Goal: Task Accomplishment & Management: Use online tool/utility

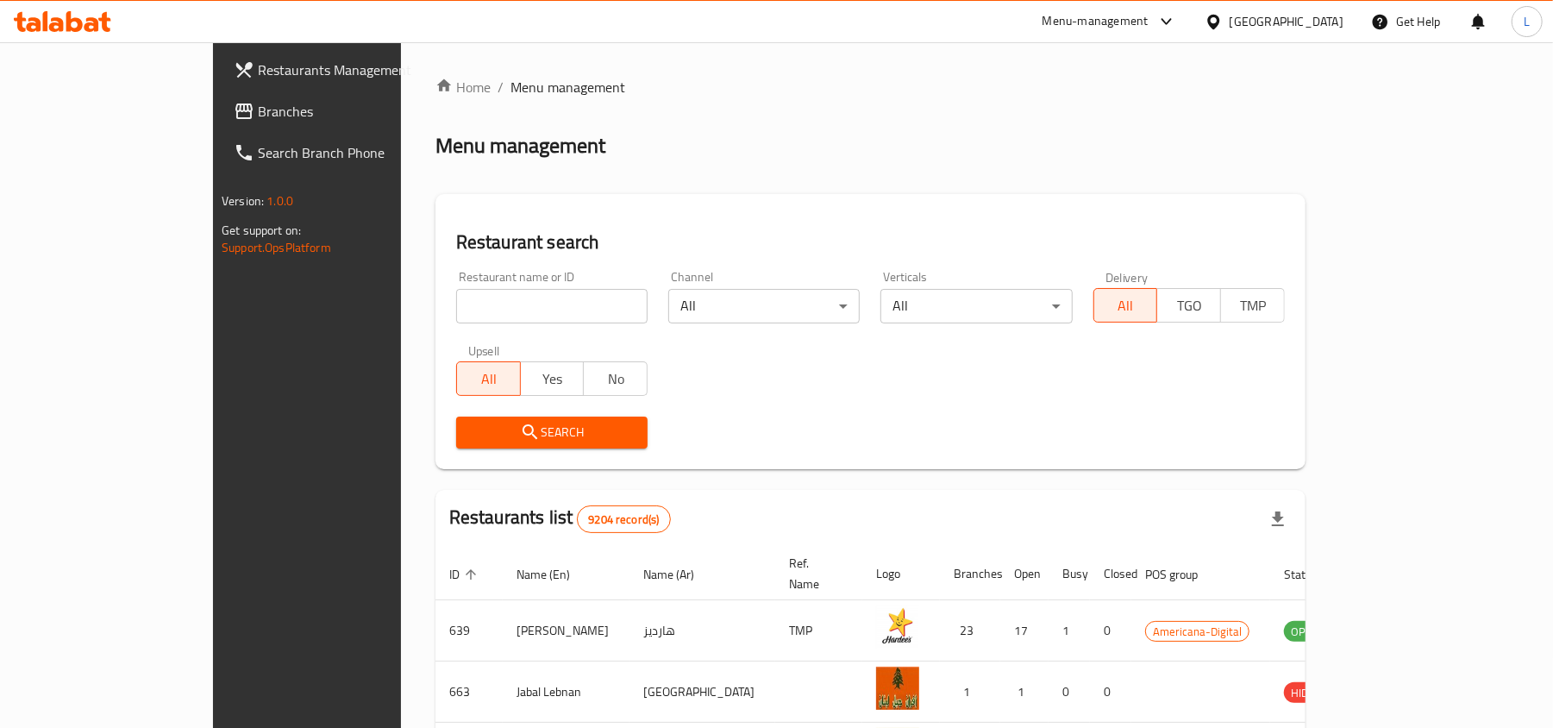
click at [1220, 28] on icon at bounding box center [1213, 21] width 12 height 15
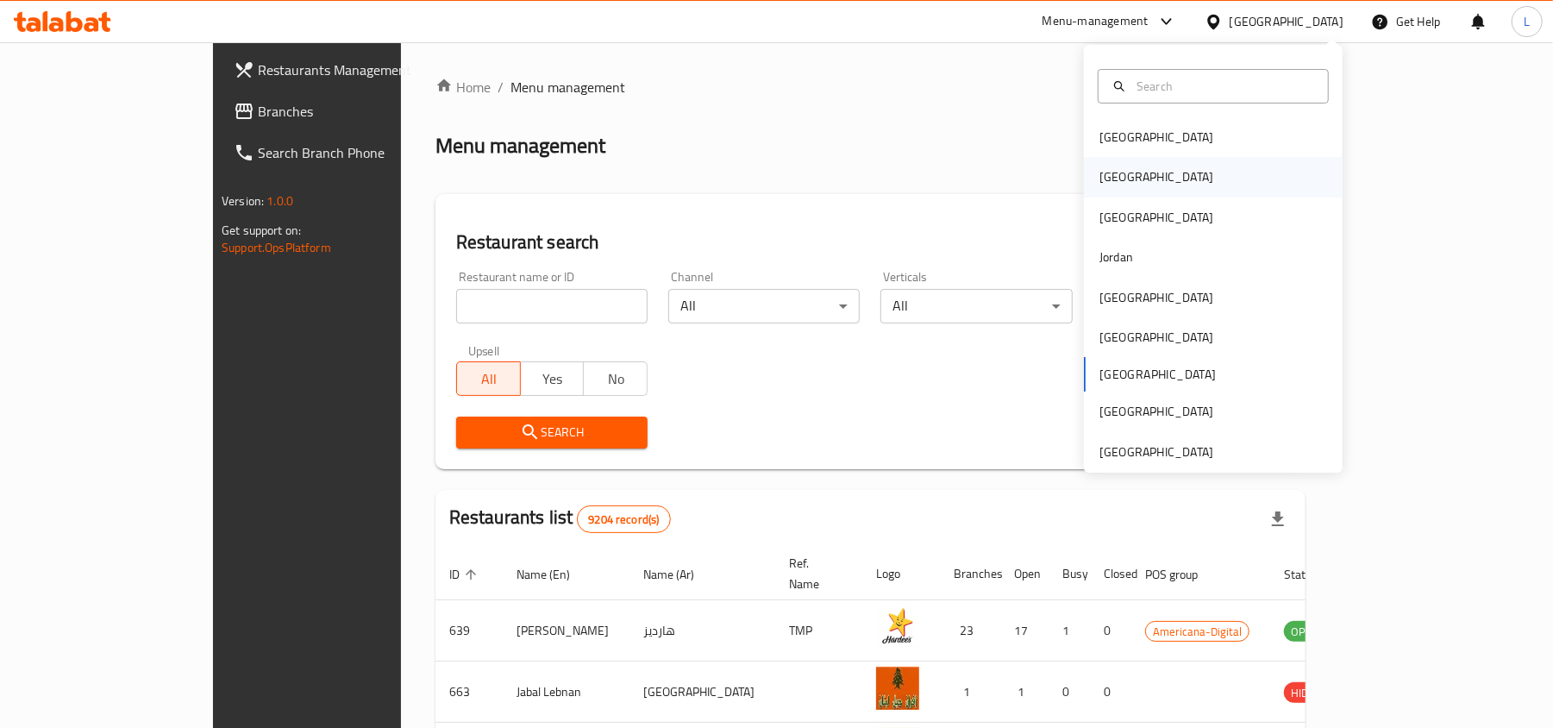
click at [1090, 164] on div "[GEOGRAPHIC_DATA]" at bounding box center [1156, 177] width 141 height 40
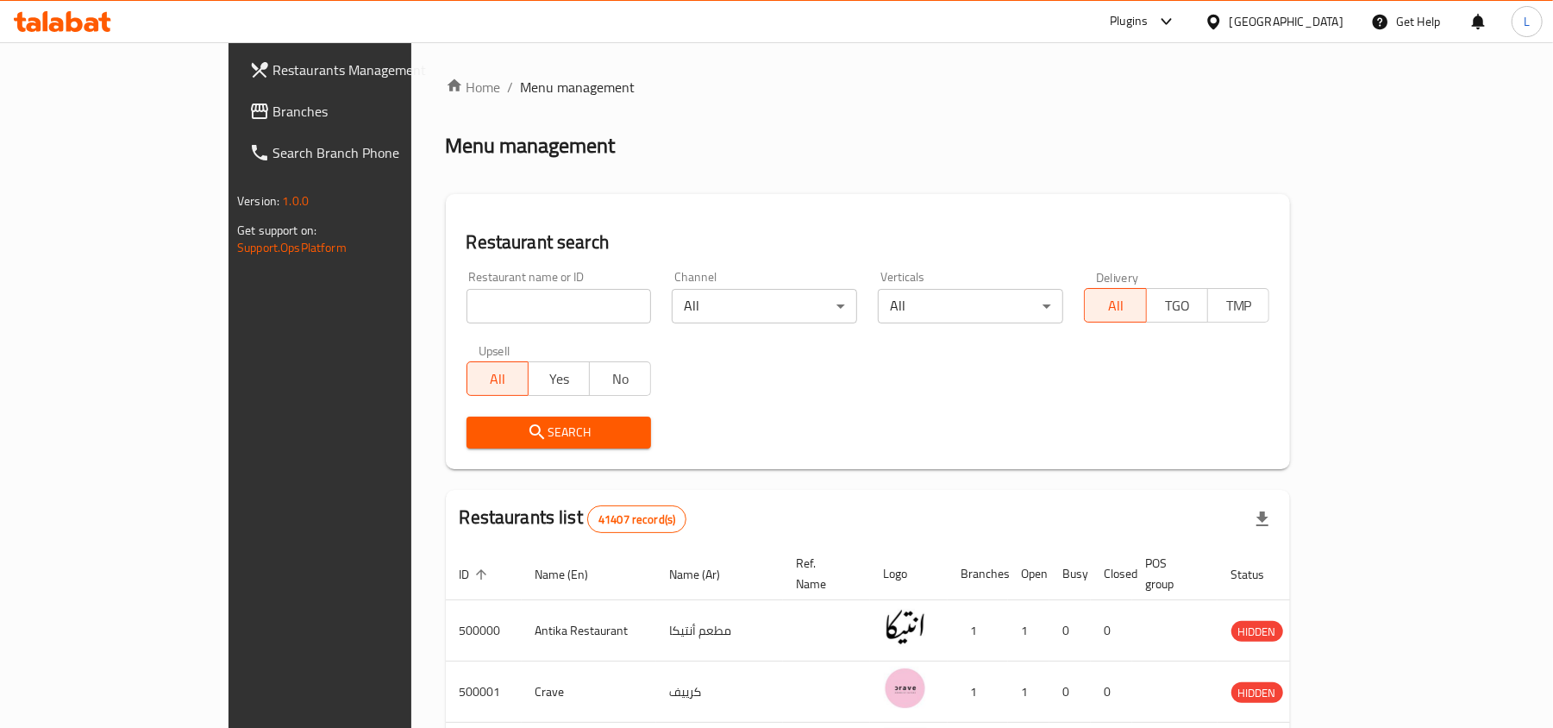
click at [467, 301] on input "search" at bounding box center [559, 306] width 185 height 34
paste input "68132"
type input "68132"
click button "Search" at bounding box center [559, 433] width 185 height 32
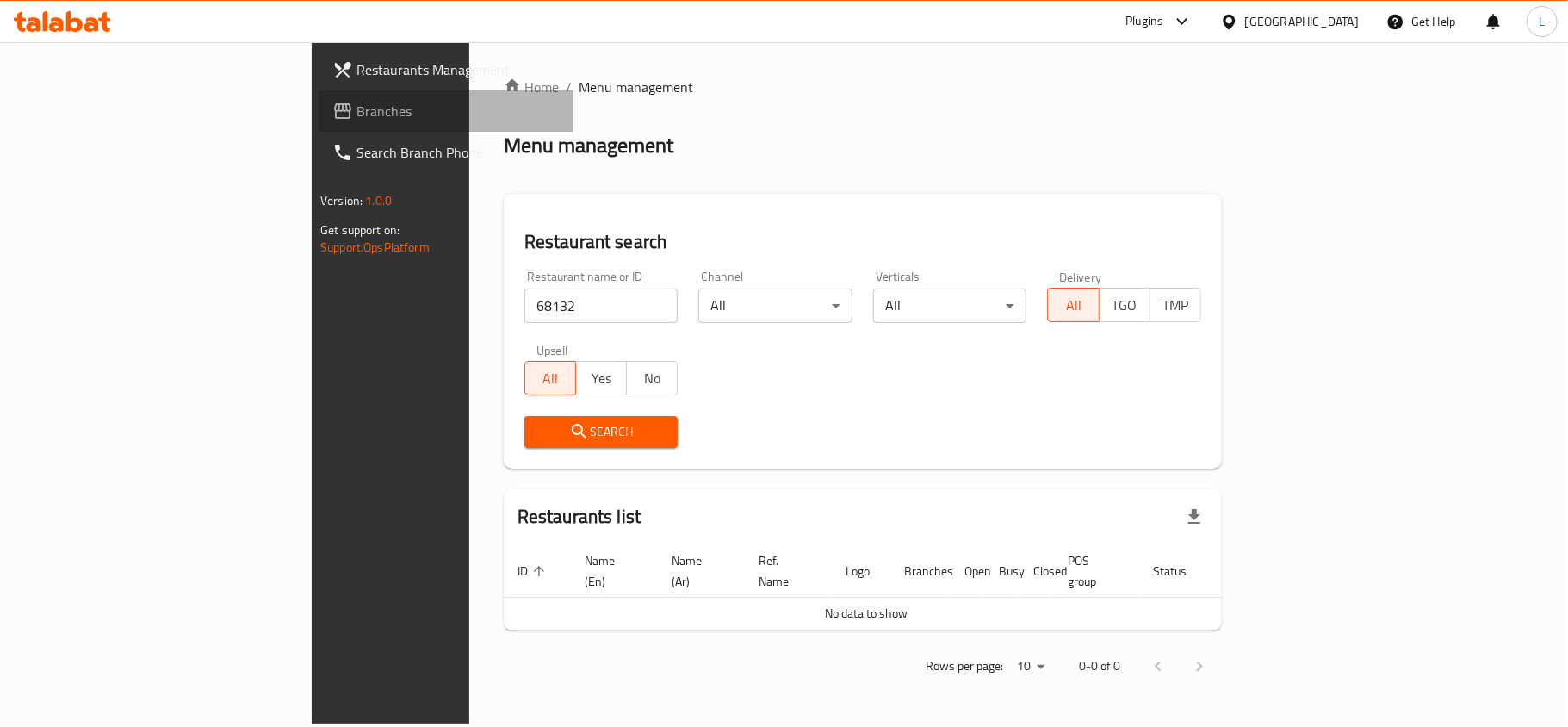
click at [356, 115] on span "Branches" at bounding box center [458, 111] width 204 height 21
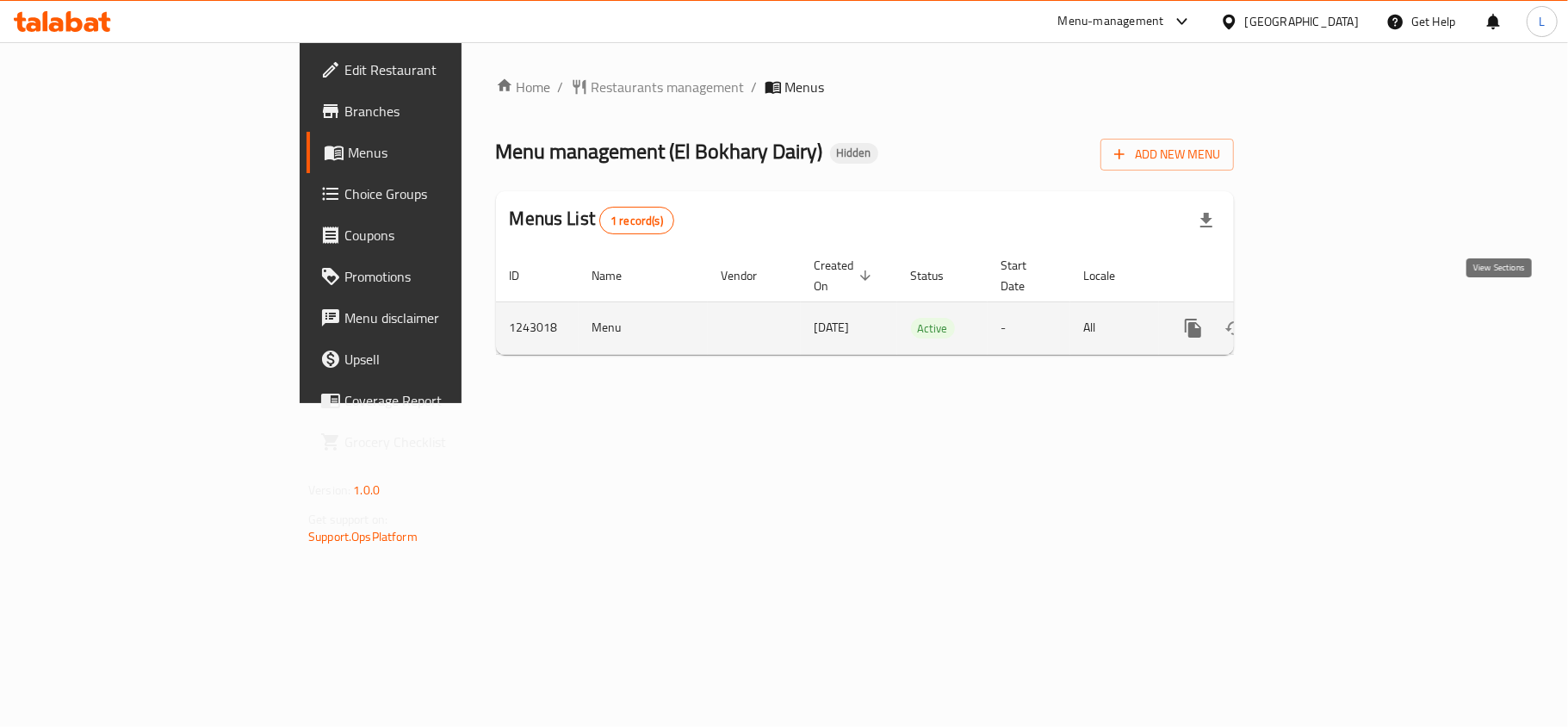
click at [1327, 318] on icon "enhanced table" at bounding box center [1316, 328] width 21 height 21
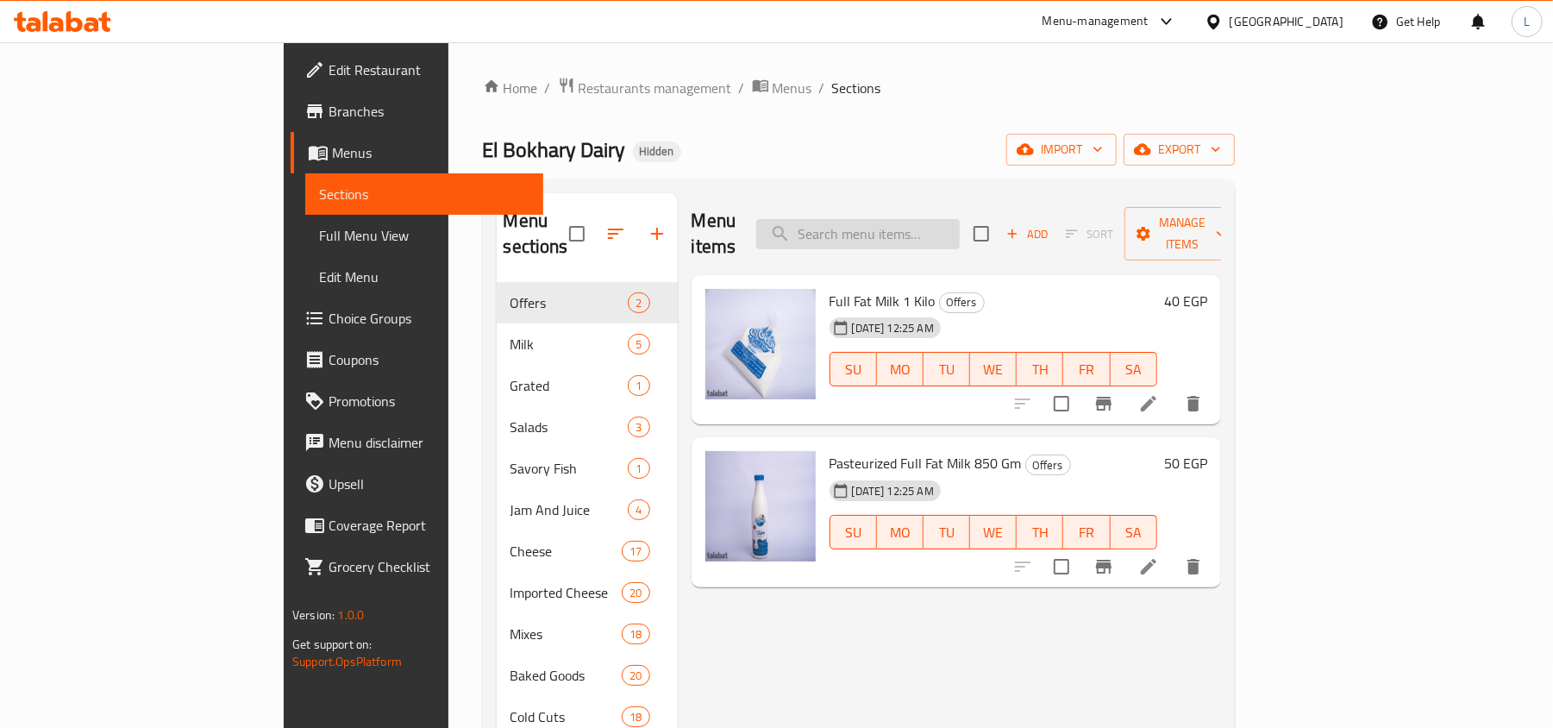
click at [906, 219] on input "search" at bounding box center [858, 234] width 204 height 30
paste input "Mix Pastrami 250 Gm"
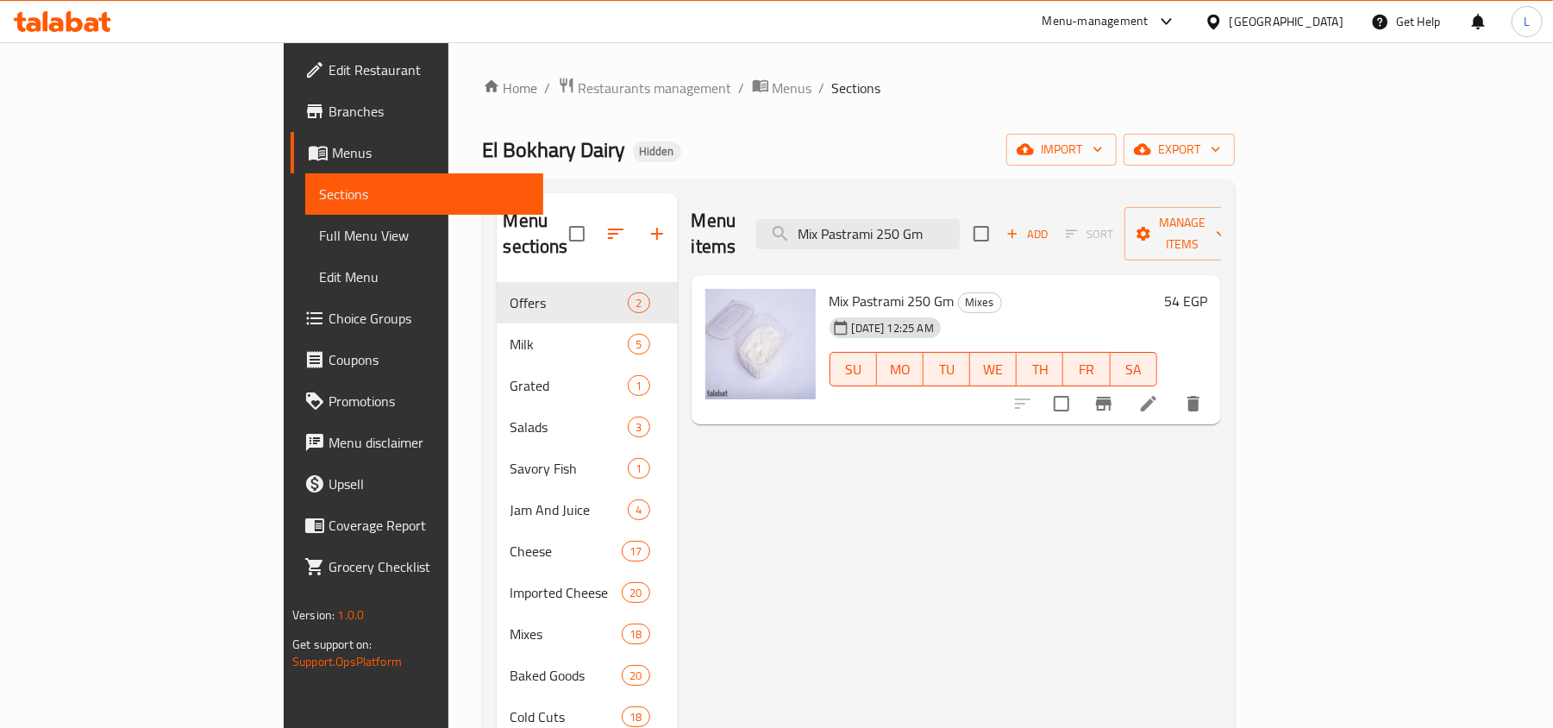
drag, startPoint x: 1038, startPoint y: 224, endPoint x: 625, endPoint y: 204, distance: 413.6
click at [692, 204] on div "Menu items Mix Pastrami 250 Gm Add Sort Manage items" at bounding box center [957, 234] width 530 height 82
paste input "Luncheon"
type input "Mix Luncheon 250 Gm"
